Goal: Task Accomplishment & Management: Use online tool/utility

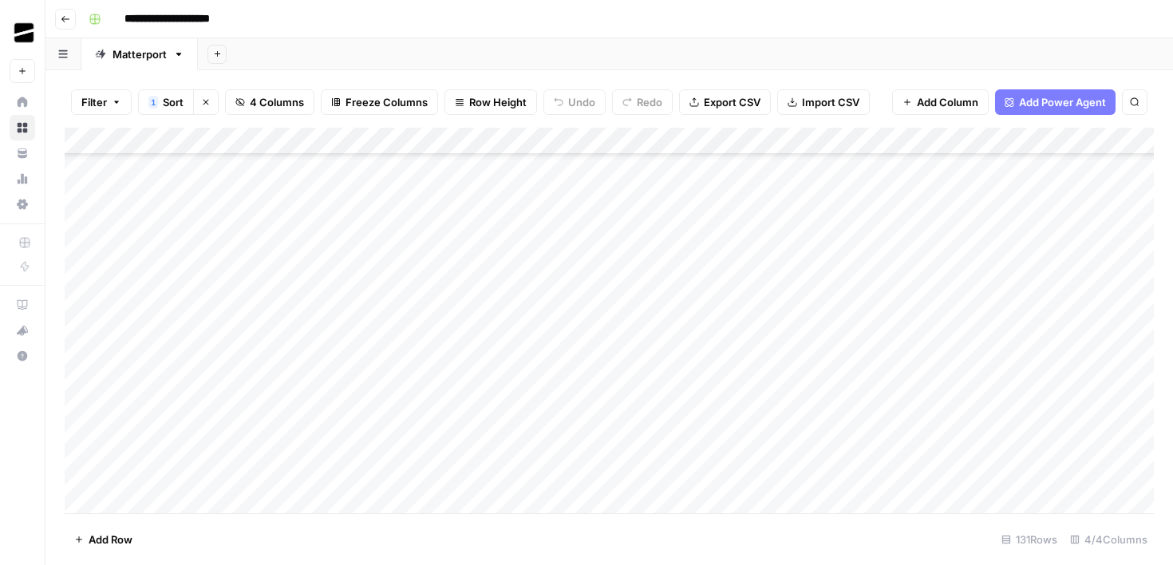
scroll to position [1163, 0]
click at [642, 333] on div "Add Column" at bounding box center [609, 320] width 1089 height 385
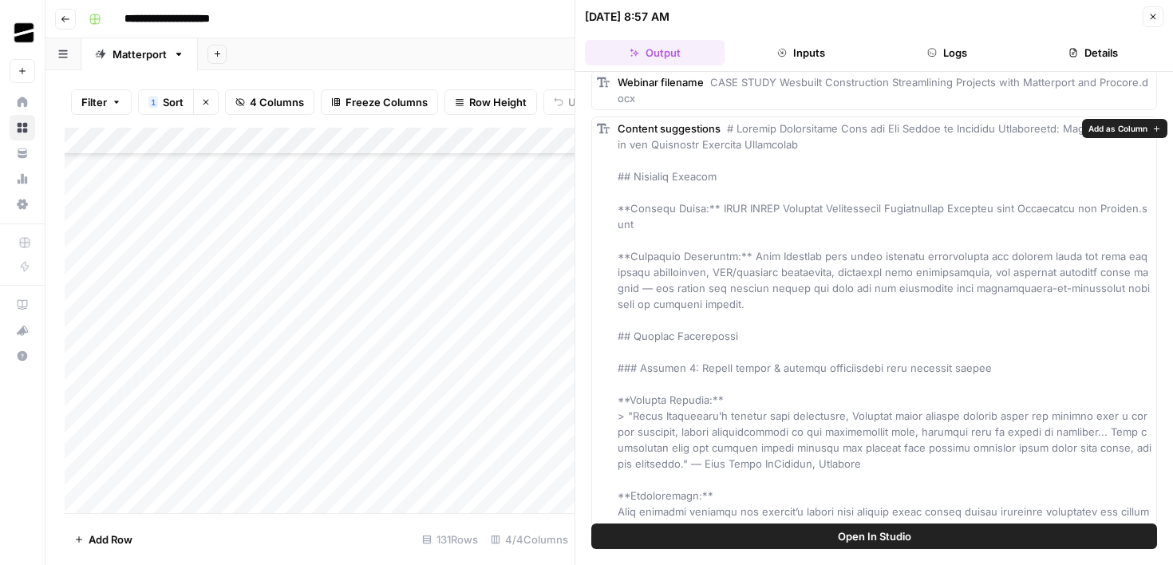
scroll to position [78, 0]
click at [1157, 17] on span "Close" at bounding box center [1157, 17] width 1 height 1
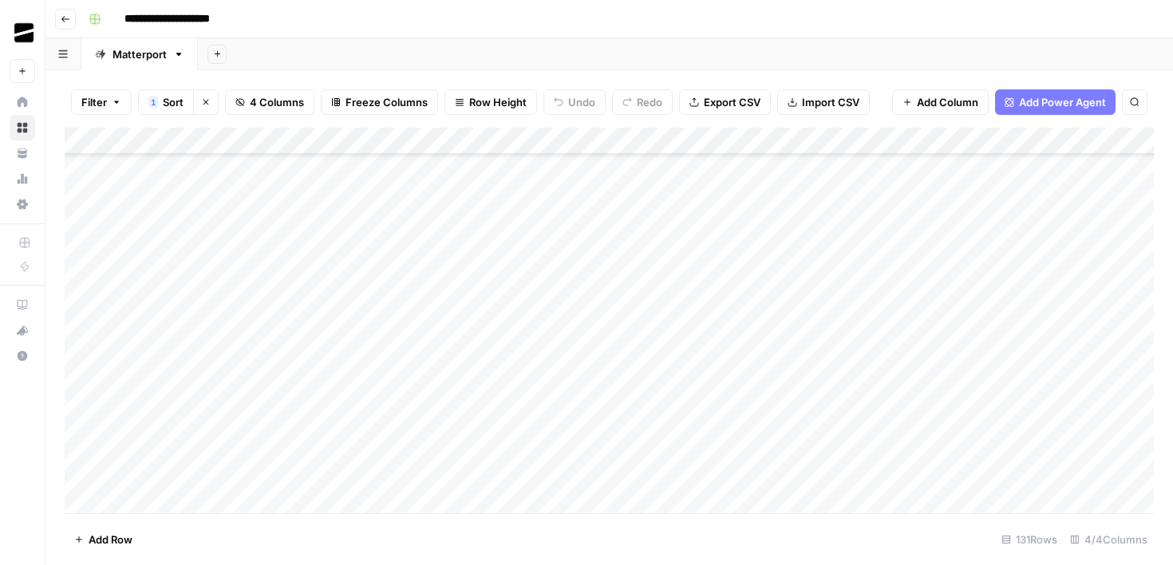
scroll to position [1028, 0]
click at [649, 274] on div "Add Column" at bounding box center [609, 320] width 1089 height 385
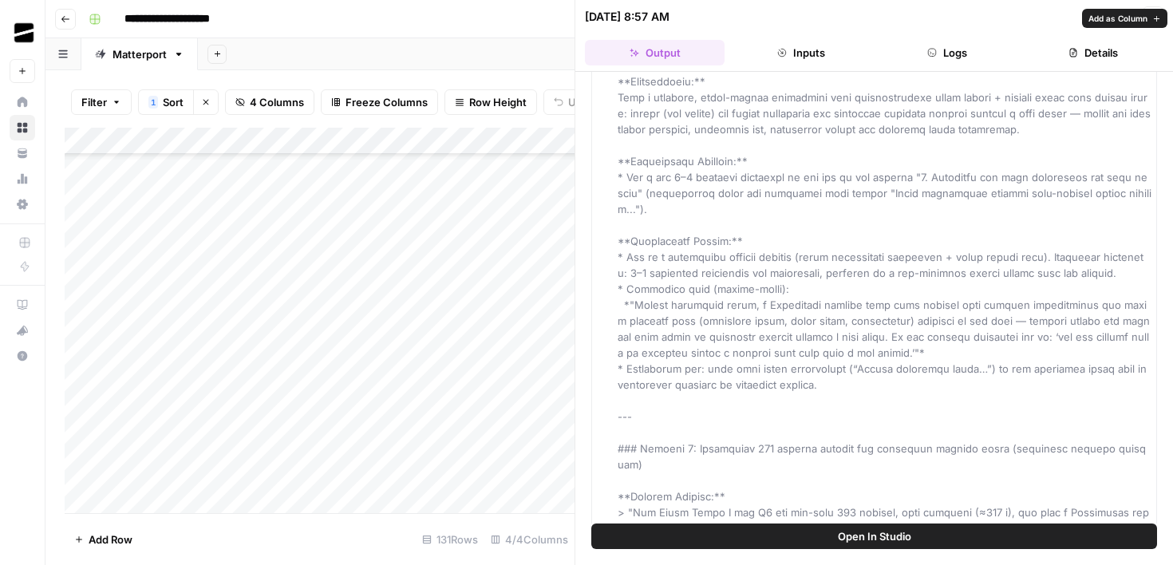
scroll to position [468, 0]
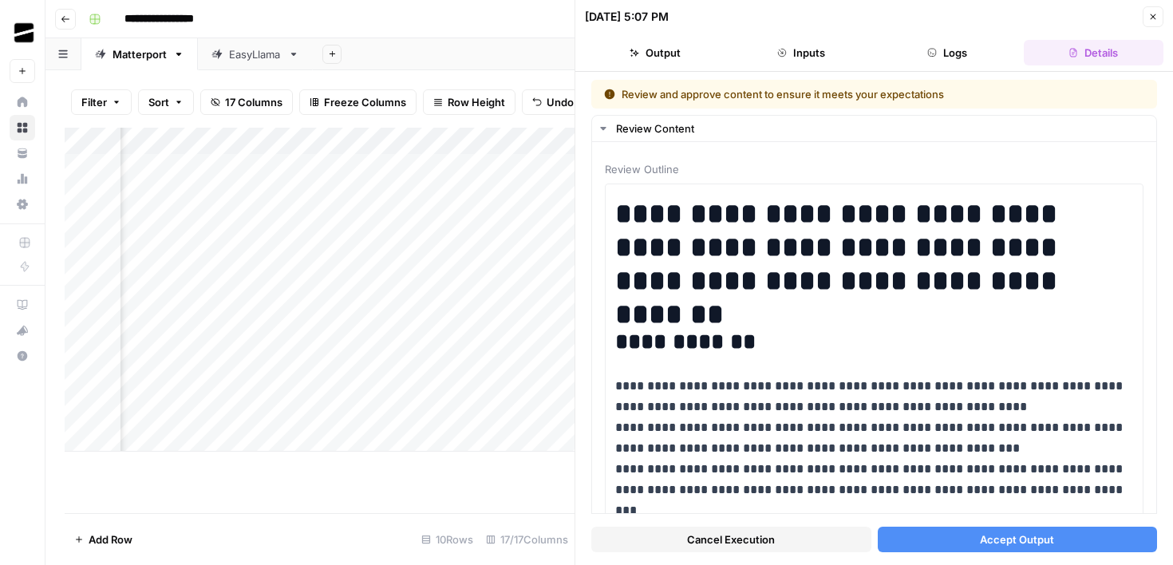
scroll to position [2868, 0]
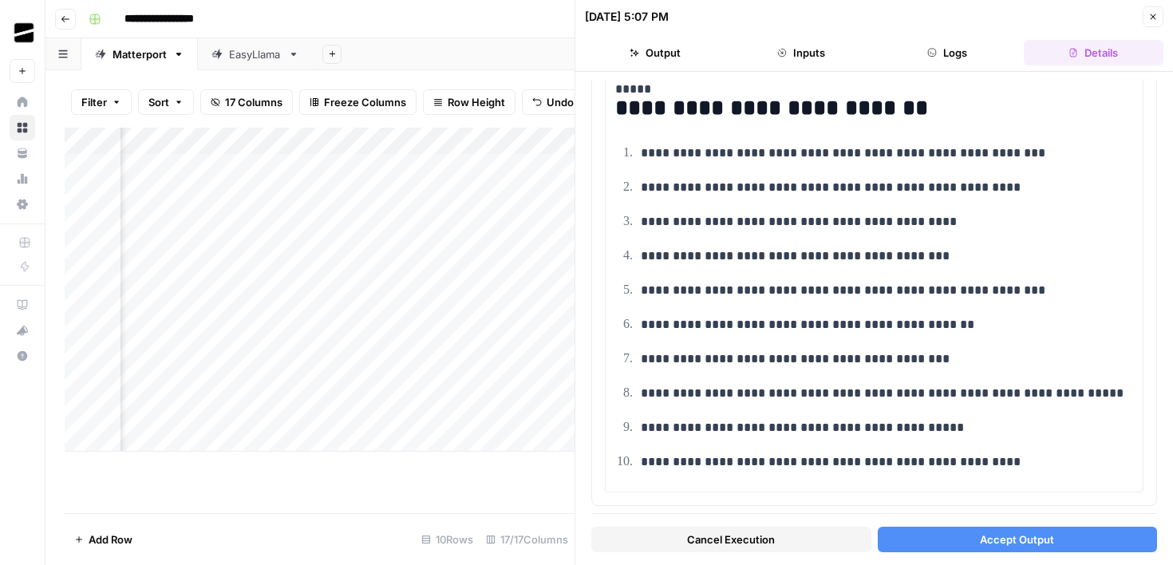
click at [1156, 17] on icon "button" at bounding box center [1153, 17] width 10 height 10
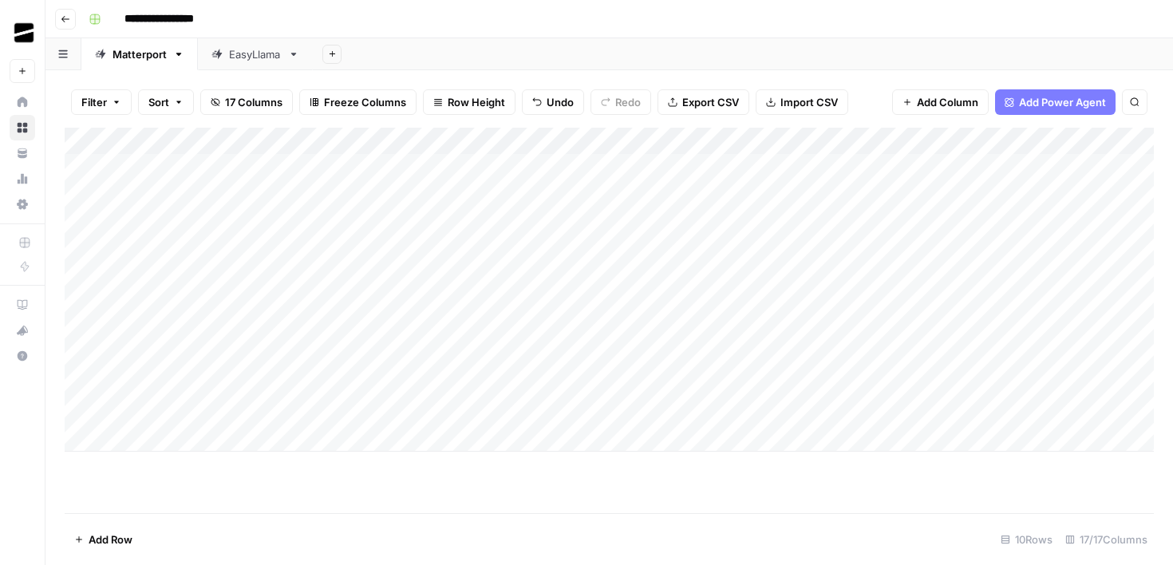
click at [483, 419] on div "Add Column" at bounding box center [609, 290] width 1089 height 324
type textarea "**********"
click at [143, 433] on div "Add Column" at bounding box center [609, 290] width 1089 height 324
click at [524, 432] on div "Add Column" at bounding box center [609, 303] width 1089 height 351
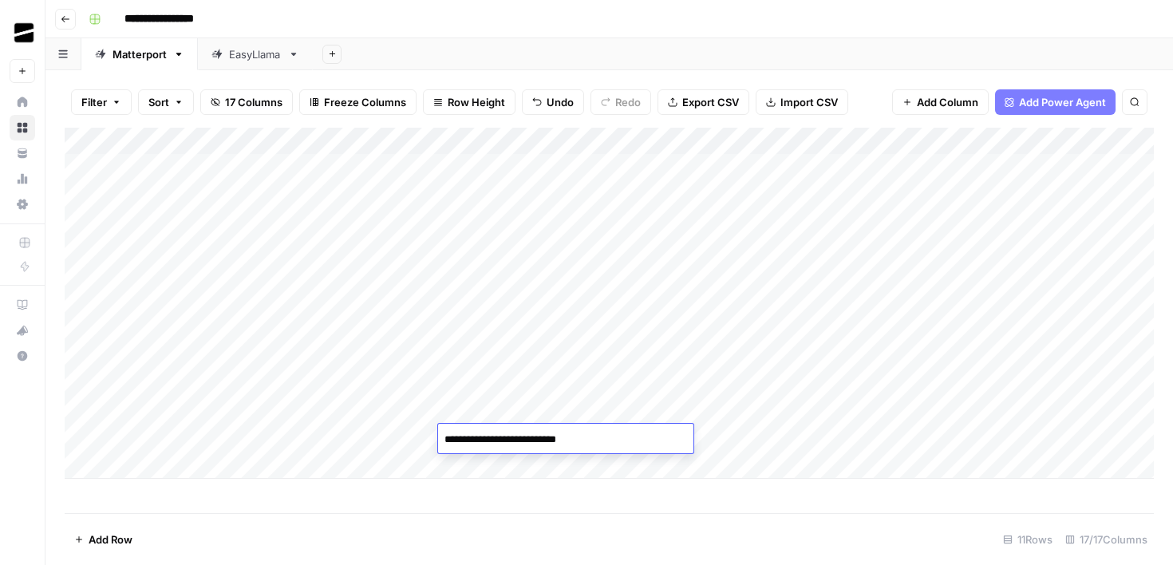
type textarea "**********"
click at [673, 496] on div "Add Column" at bounding box center [609, 320] width 1089 height 385
click at [289, 437] on div "Add Column" at bounding box center [609, 303] width 1089 height 351
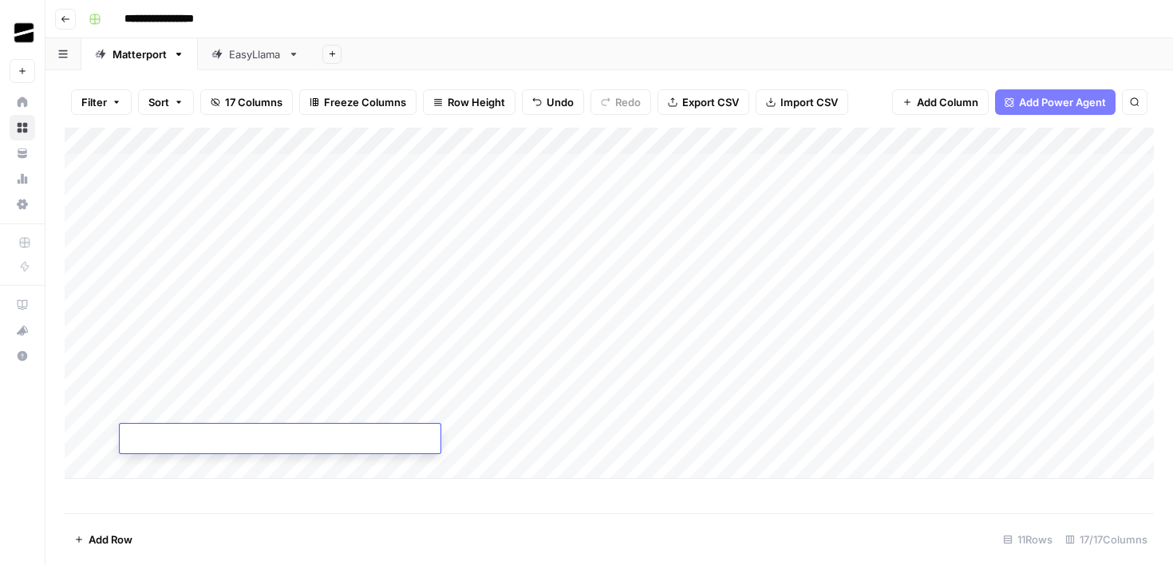
type textarea "**********"
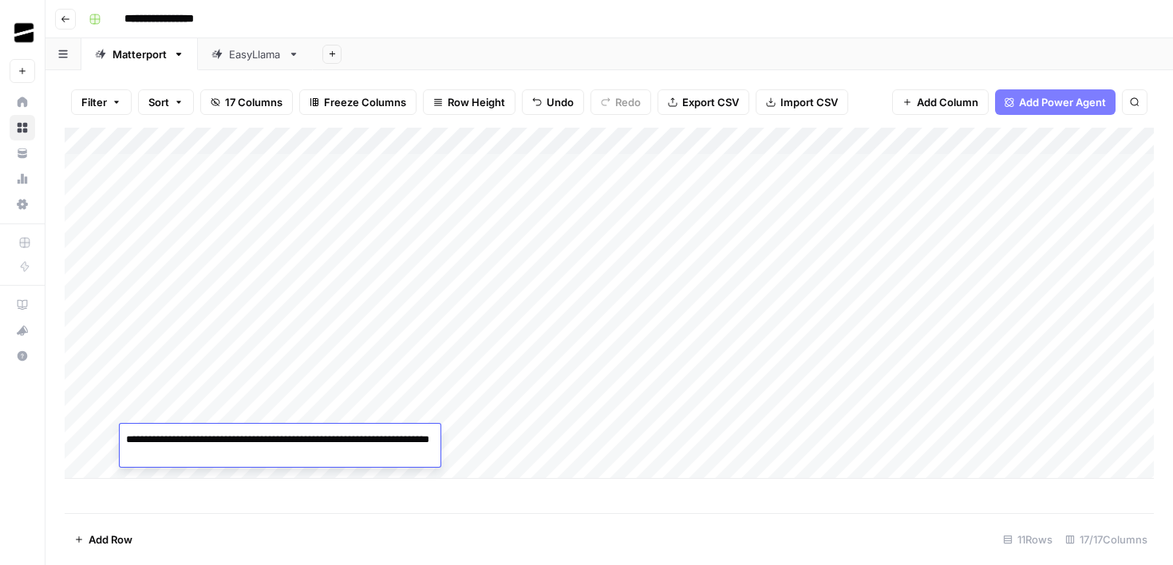
click at [514, 507] on div "Add Column" at bounding box center [609, 320] width 1089 height 385
